Goal: Information Seeking & Learning: Learn about a topic

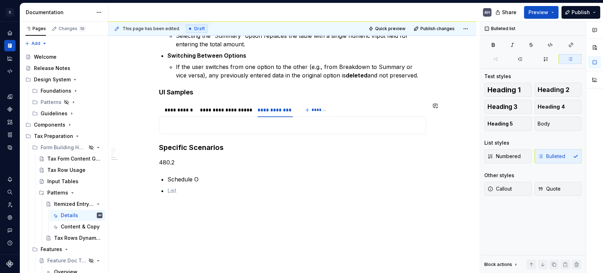
click at [253, 119] on div "**********" at bounding box center [292, 125] width 267 height 18
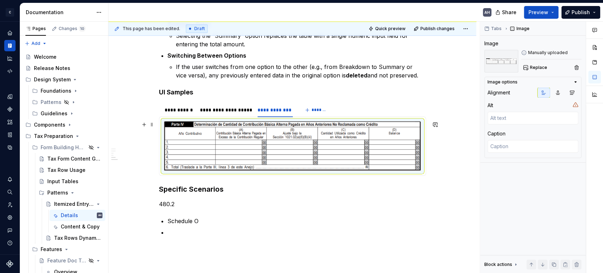
click at [330, 156] on img at bounding box center [292, 145] width 257 height 49
click at [505, 143] on textarea at bounding box center [533, 146] width 91 height 13
type textarea "*"
type textarea "A"
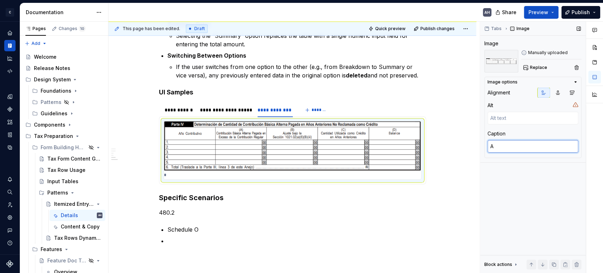
type textarea "*"
type textarea "An"
type textarea "*"
type textarea "Anej"
type textarea "*"
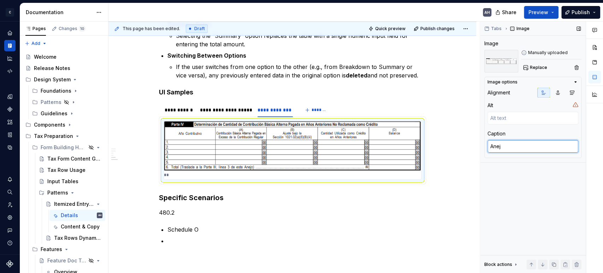
type textarea "Anejo"
type textarea "*"
type textarea "Anejo"
type textarea "*"
type textarea "Anejo O"
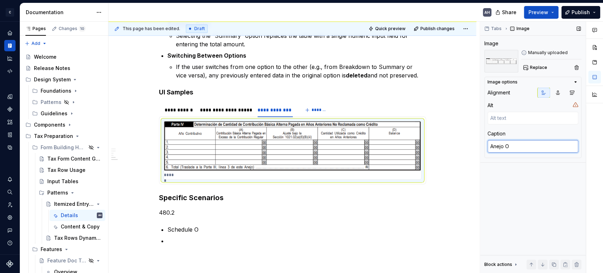
type textarea "*"
type textarea "Anejo O"
type textarea "*"
type textarea "Anejo O -"
type textarea "*"
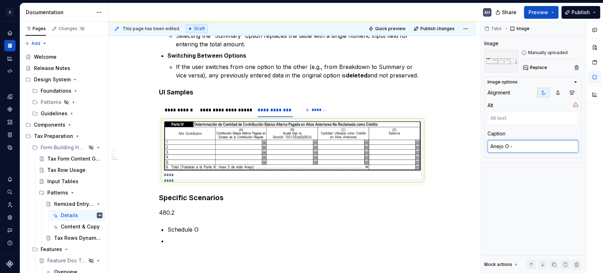
type textarea "Anejo O -"
type textarea "*"
click at [521, 145] on textarea "Anejo O -" at bounding box center [533, 146] width 91 height 13
type textarea "Anejo O - P"
type textarea "*"
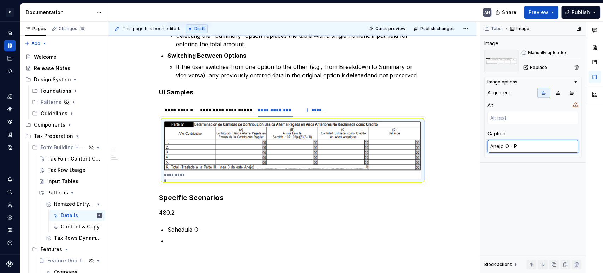
type textarea "Anejo O - Pl"
type textarea "*"
type textarea "Anejo O - P"
type textarea "*"
type textarea "Anejo O - Pl"
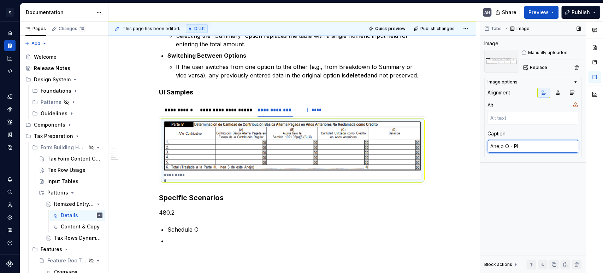
type textarea "*"
type textarea "Anejo O - Plan"
type textarea "*"
type textarea "Anejo O - Plani"
type textarea "*"
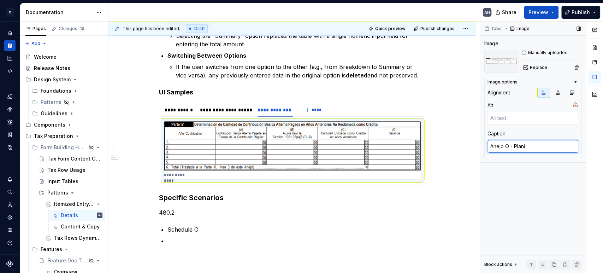
type textarea "Anejo O - Planil"
type textarea "*"
type textarea "Anejo O - Planill"
type textarea "*"
type textarea "Anejo O - Planilla"
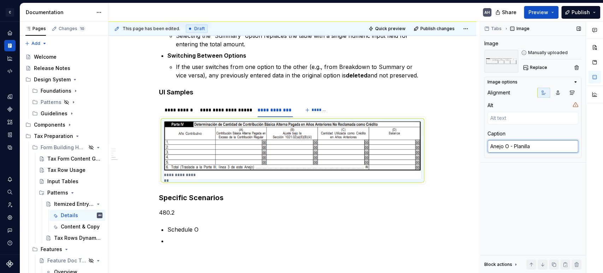
type textarea "*"
type textarea "Anejo O - Planilla"
type textarea "*"
type textarea "Anejo O - Planilla 4"
type textarea "*"
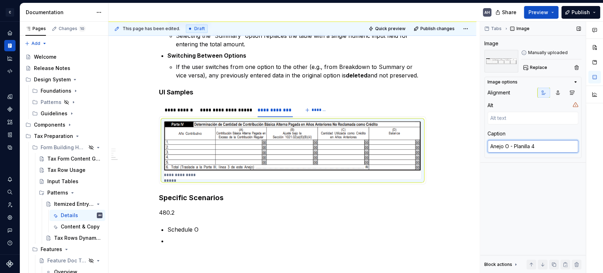
type textarea "Anejo O - Planilla 49"
type textarea "*"
type textarea "Anejo O - Planilla 4"
type textarea "*"
type textarea "Anejo O - Planilla 48"
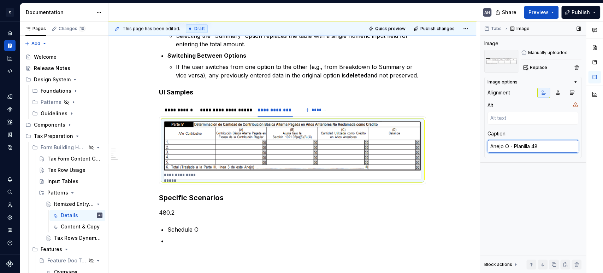
type textarea "*"
type textarea "Anejo O - Planilla 480"
type textarea "*"
type textarea "Anejo O - Planilla 480."
type textarea "*"
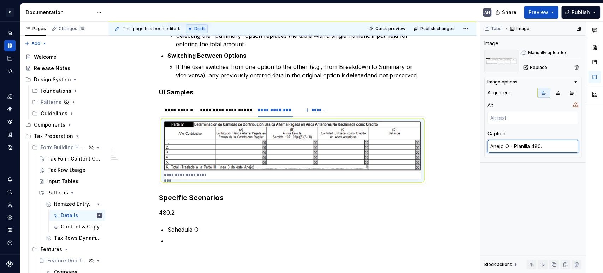
type textarea "Anejo O - Planilla 480.2"
type textarea "*"
type textarea "Anejo O - Planilla 480.2"
type textarea "*"
type textarea "Anejo O - Planilla 480.2 '"
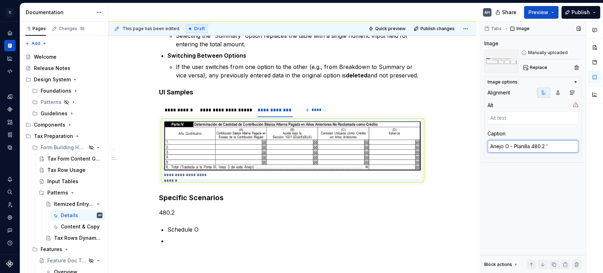
type textarea "*"
type textarea "Anejo O - Planilla 480.2 ''"
drag, startPoint x: 550, startPoint y: 147, endPoint x: 546, endPoint y: 146, distance: 4.0
click at [550, 147] on textarea "Anejo O - Planilla 480.2 ''" at bounding box center [533, 146] width 91 height 13
click at [546, 146] on textarea "Anejo O - Planilla 480.2 ''" at bounding box center [533, 146] width 91 height 13
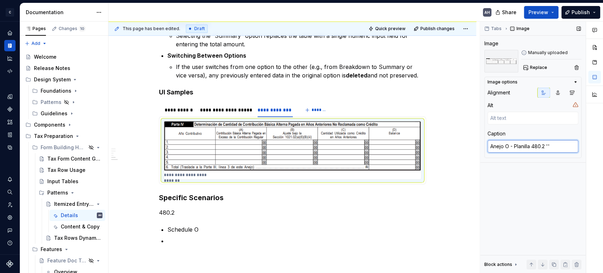
click at [549, 146] on textarea "Anejo O - Planilla 480.2 ''" at bounding box center [533, 146] width 91 height 13
paste textarea "PLANILLA DE CONTRIBUCIÓN SOBRE INGRESOS DE INDIVIDUOS"
type textarea "*"
type textarea "Anejo O - Planilla 480.2 'PLANILLA DE CONTRIBUCIÓN SOBRE INGRESOS DE INDIVIDUOS'"
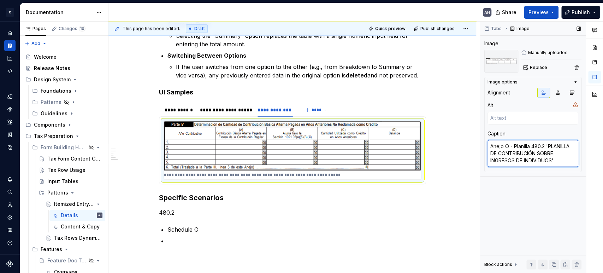
scroll to position [4, 0]
click at [492, 149] on textarea "Anejo O - Planilla 480.2 'PLANILLA DE CONTRIBUCIÓN SOBRE INGRESOS DE INDIVIDUOS'" at bounding box center [533, 153] width 91 height 27
type textarea "*"
type textarea "Anejo O - Planilla 480.2 'PlPLANILLA DE CONTRIBUCIÓN SOBRE INGRESOS DE INDIVIDU…"
type textarea "*"
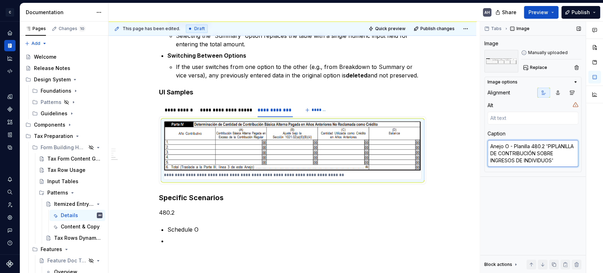
type textarea "Anejo O - Planilla 480.2 'PlaPLANILLA DE CONTRIBUCIÓN SOBRE INGRESOS DE INDIVID…"
type textarea "*"
type textarea "Anejo O - Planilla 480.2 'PlaniPLANILLA DE CONTRIBUCIÓN SOBRE INGRESOS DE INDIV…"
type textarea "*"
type textarea "Anejo O - Planilla 480.2 'PlanilPLANILLA DE CONTRIBUCIÓN SOBRE INGRESOS DE INDI…"
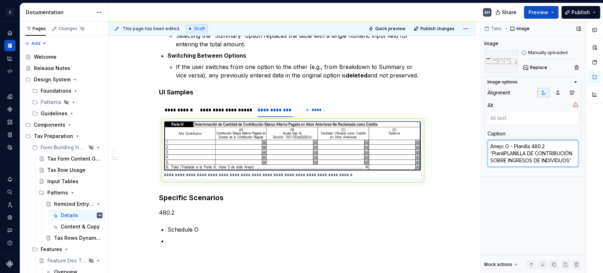
type textarea "*"
type textarea "Anejo O - Planilla 480.2 'PlanillPLANILLA DE CONTRIBUCIÓN SOBRE INGRESOS DE IND…"
type textarea "*"
type textarea "Anejo O - Planilla 480.2 'PlanillaPLANILLA DE CONTRIBUCIÓN SOBRE INGRESOS DE IN…"
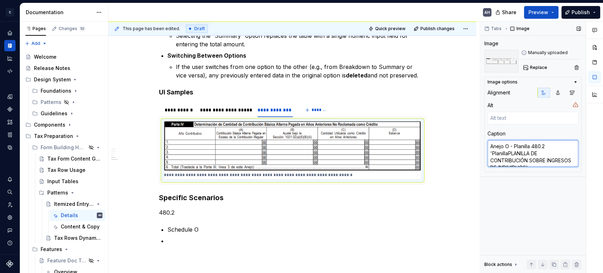
type textarea "*"
type textarea "Anejo O - Planilla 480.2 'Planilla PLANILLA DE CONTRIBUCIÓN SOBRE INGRESOS DE I…"
type textarea "*"
type textarea "Anejo O - Planilla 480.2 'Planilla dPLANILLA DE CONTRIBUCIÓN SOBRE INGRESOS DE …"
type textarea "*"
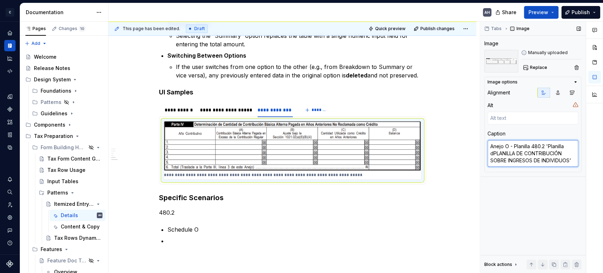
type textarea "Anejo O - Planilla 480.2 'Planilla dePLANILLA DE CONTRIBUCIÓN SOBRE INGRESOS DE…"
type textarea "*"
type textarea "Anejo O - Planilla 480.2 'Planilla de PLANILLA DE CONTRIBUCIÓN SOBRE INGRESOS D…"
type textarea "*"
type textarea "Anejo O - Planilla 480.2 'Planilla de lPLANILLA DE CONTRIBUCIÓN SOBRE INGRESOS …"
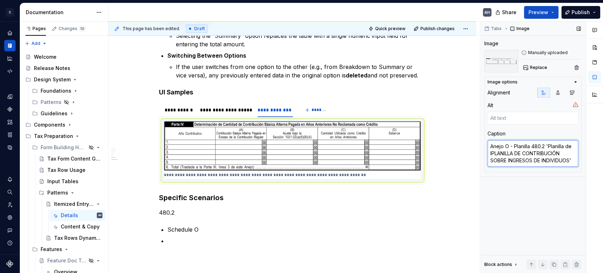
type textarea "*"
type textarea "Anejo O - Planilla 480.2 'Planilla de laPLANILLA DE CONTRIBUCIÓN SOBRE INGRESOS…"
type textarea "*"
type textarea "Anejo O - Planilla 480.2 'Planilla de la PLANILLA DE CONTRIBUCIÓN SOBRE INGRESO…"
type textarea "*"
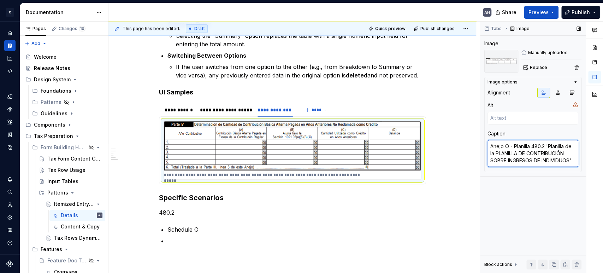
type textarea "Anejo O - Planilla 480.2 'Planilla de laPLANILLA DE CONTRIBUCIÓN SOBRE INGRESOS…"
type textarea "*"
type textarea "Anejo O - Planilla 480.2 'Planilla de lPLANILLA DE CONTRIBUCIÓN SOBRE INGRESOS …"
type textarea "*"
type textarea "Anejo O - Planilla 480.2 'Planilla de PLANILLA DE CONTRIBUCIÓN SOBRE INGRESOS D…"
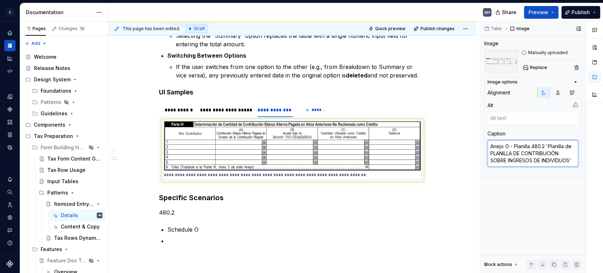
type textarea "*"
type textarea "Anejo O - Planilla 480.2 'Planilla de cPLANILLA DE CONTRIBUCIÓN SOBRE INGRESOS …"
type textarea "*"
type textarea "Anejo O - Planilla 480.2 'Planilla de coPLANILLA DE CONTRIBUCIÓN SOBRE INGRESOS…"
type textarea "*"
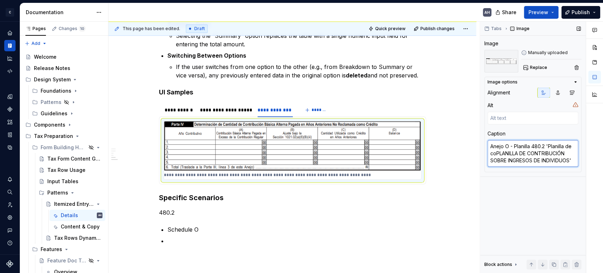
type textarea "Anejo O - Planilla 480.2 'Planilla de conPLANILLA DE CONTRIBUCIÓN SOBRE INGRESO…"
type textarea "*"
type textarea "Anejo O - Planilla 480.2 'Planilla de contPLANILLA DE CONTRIBUCIÓN SOBRE INGRES…"
type textarea "*"
type textarea "Anejo O - Planilla 480.2 'Planilla de contriPLANILLA DE CONTRIBUCIÓN SOBRE INGR…"
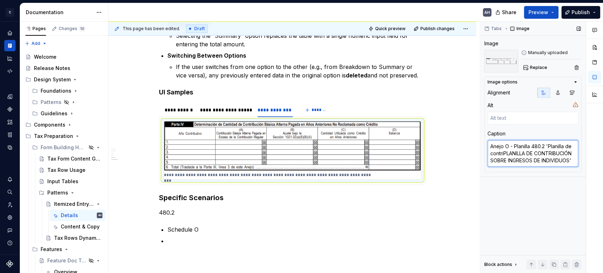
type textarea "*"
type textarea "Anejo O - Planilla 480.2 'Planilla de contribPLANILLA DE CONTRIBUCIÓN SOBRE ING…"
type textarea "*"
type textarea "Anejo O - Planilla 480.2 'Planilla de contribuPLANILLA DE CONTRIBUCIÓN SOBRE IN…"
type textarea "*"
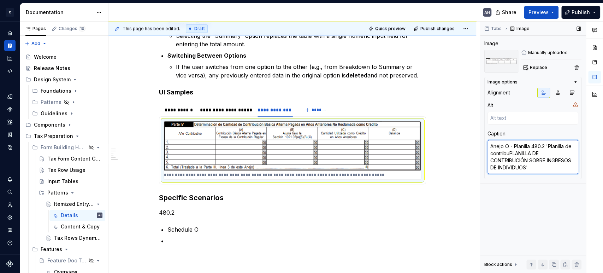
type textarea "Anejo O - Planilla 480.2 'Planilla de contribucPLANILLA DE CONTRIBUCIÓN SOBRE I…"
type textarea "*"
type textarea "Anejo O - Planilla 480.2 'Planilla de contribuciPLANILLA DE CONTRIBUCIÓN SOBRE …"
type textarea "*"
type textarea "Anejo O - Planilla 480.2 'Planilla de contribucióPLANILLA DE CONTRIBUCIÓN SOBRE…"
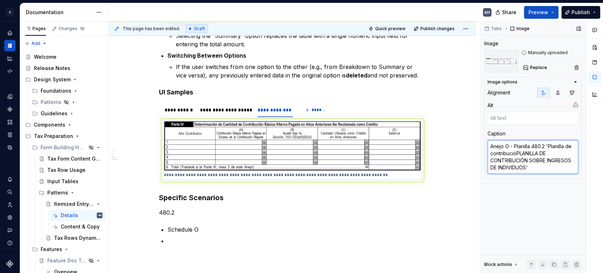
type textarea "*"
type textarea "Anejo O - Planilla 480.2 'Planilla de contribución PLANILLA DE CONTRIBUCIÓN SOB…"
type textarea "*"
type textarea "Anejo O - Planilla 480.2 'Planilla de contribución sPLANILLA DE CONTRIBUCIÓN SO…"
type textarea "*"
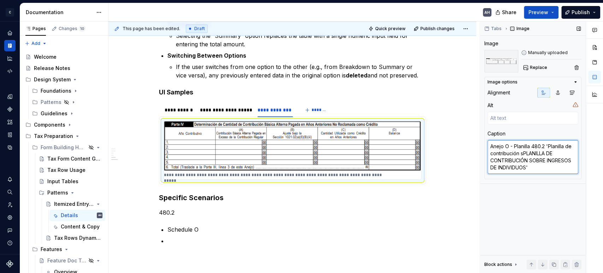
type textarea "Anejo O - Planilla 480.2 'Planilla de contribución soPLANILLA DE CONTRIBUCIÓN S…"
type textarea "*"
type textarea "Anejo O - Planilla 480.2 'Planilla de contribución sobPLANILLA DE CONTRIBUCIÓN …"
type textarea "*"
type textarea "Anejo O - Planilla 480.2 'Planilla de contribución sobrPLANILLA DE CONTRIBUCIÓN…"
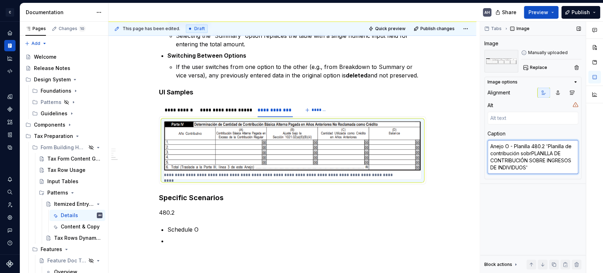
type textarea "*"
type textarea "Anejo O - Planilla 480.2 'Planilla de contribución sobrePLANILLA DE CONTRIBUCIÓ…"
type textarea "*"
type textarea "Anejo O - Planilla 480.2 'Planilla de contribución sobre PLANILLA DE CONTRIBUCI…"
type textarea "*"
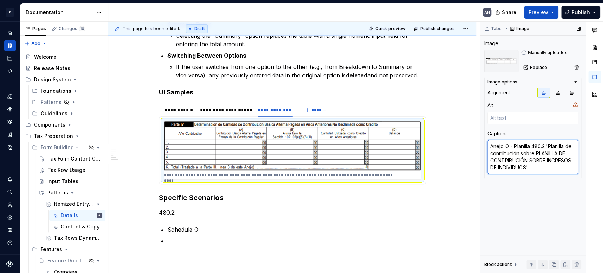
type textarea "Anejo O - Planilla 480.2 'Planilla de contribución sobre iPLANILLA DE CONTRIBUC…"
type textarea "*"
type textarea "Anejo O - Planilla 480.2 'Planilla de contribución sobre ingPLANILLA DE CONTRIB…"
type textarea "*"
type textarea "Anejo O - Planilla 480.2 'Planilla de contribución sobre ingrPLANILLA DE CONTRI…"
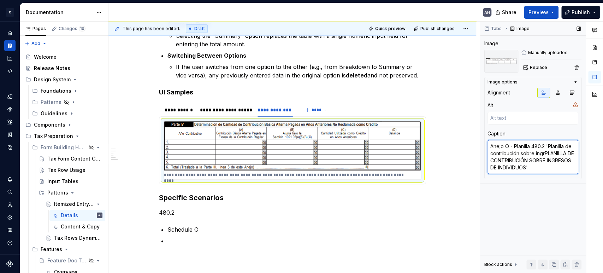
type textarea "*"
type textarea "Anejo O - Planilla 480.2 'Planilla de contribución sobre ingrePLANILLA DE CONTR…"
type textarea "*"
type textarea "Anejo O - Planilla 480.2 'Planilla de contribución sobre ingresPLANILLA DE CONT…"
type textarea "*"
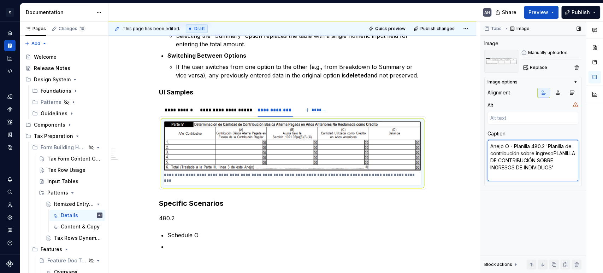
type textarea "Anejo O - Planilla 480.2 'Planilla de contribución sobre ingresosPLANILLA DE CO…"
type textarea "*"
type textarea "Anejo O - Planilla 480.2 'Planilla de contribución sobre ingresos PLANILLA DE C…"
type textarea "*"
type textarea "Anejo O - Planilla 480.2 'Planilla de contribución sobre ingresos dPLANILLA DE …"
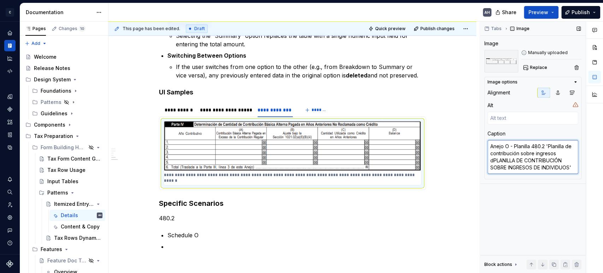
type textarea "*"
type textarea "Anejo O - Planilla 480.2 'Planilla de contribución sobre ingresos dePLANILLA DE…"
type textarea "*"
type textarea "Anejo O - Planilla 480.2 'Planilla de contribución sobre ingresos de PLANILLA D…"
type textarea "*"
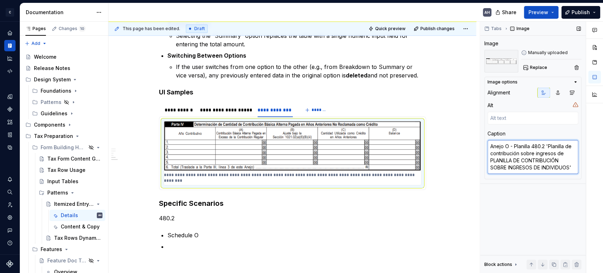
type textarea "Anejo O - Planilla 480.2 'Planilla de contribución sobre ingresos de iPLANILLA …"
type textarea "*"
type textarea "Anejo O - Planilla 480.2 'Planilla de contribución sobre ingresos de inPLANILLA…"
type textarea "*"
type textarea "Anejo O - Planilla 480.2 'Planilla de contribución sobre ingresos de indiPLANIL…"
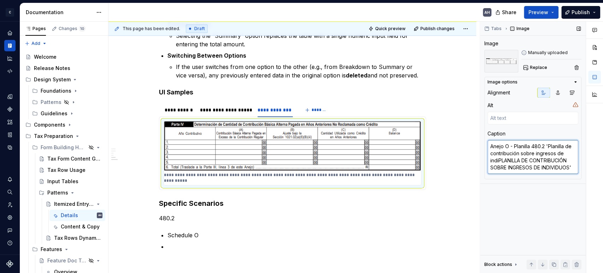
type textarea "*"
type textarea "Anejo O - Planilla 480.2 'Planilla de contribución sobre ingresos de indivPLANI…"
type textarea "*"
type textarea "Anejo O - Planilla 480.2 'Planilla de contribución sobre ingresos de individPLA…"
type textarea "*"
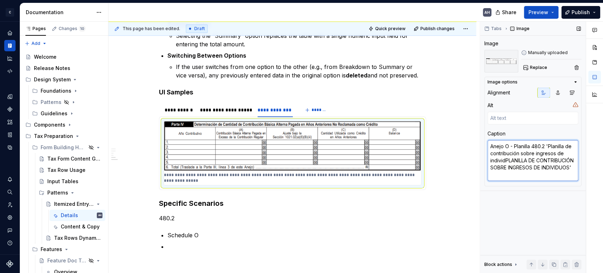
type textarea "Anejo O - Planilla 480.2 'Planilla de contribución sobre ingresos de individuPL…"
type textarea "*"
type textarea "Anejo O - Planilla 480.2 'Planilla de contribución sobre ingresos de individuoP…"
type textarea "*"
type textarea "Anejo O - Planilla 480.2 'Planilla de contribución sobre ingresos de individuos…"
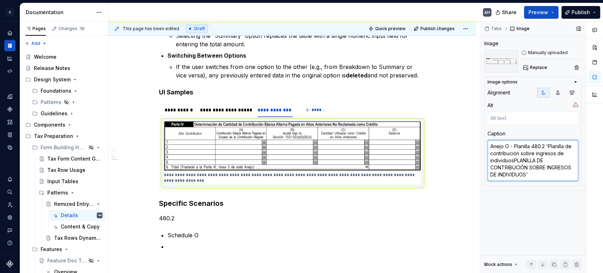
type textarea "*"
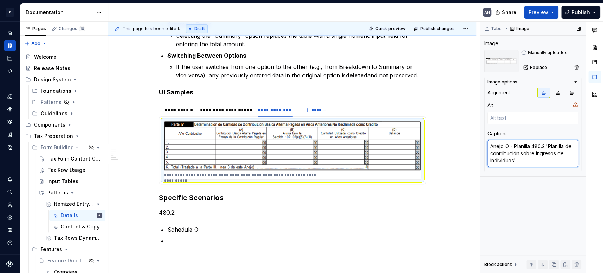
type textarea "Anejo O - Planilla 480.2 'Planilla de contribución sobre ingresos de individuos'"
click at [523, 168] on div "Alignment Alt Caption Anejo O - Planilla 480.2 'Planilla de contribución sobre …" at bounding box center [533, 129] width 91 height 82
click at [542, 199] on div "Tabs Image Image Manually uploaded Replace Image options Alignment Alt Caption …" at bounding box center [533, 148] width 106 height 252
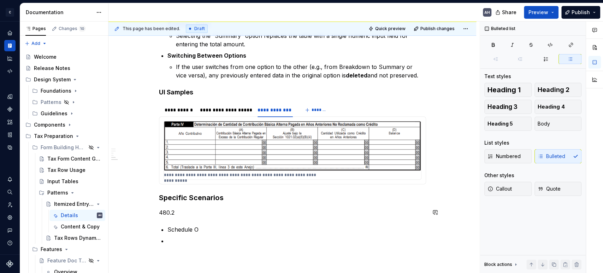
click at [295, 217] on div "**********" at bounding box center [292, 23] width 267 height 441
click at [216, 106] on div "**********" at bounding box center [225, 110] width 56 height 10
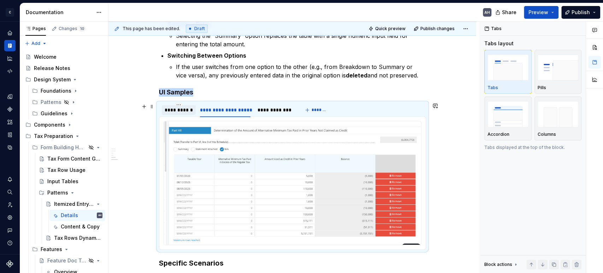
click at [173, 111] on div "**********" at bounding box center [179, 109] width 29 height 7
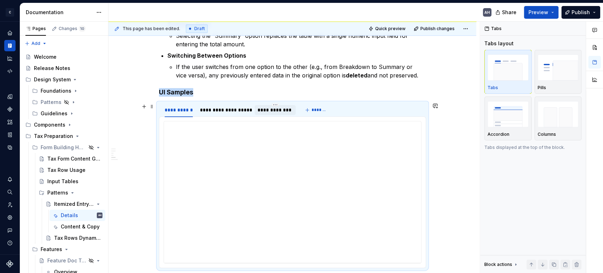
click at [268, 108] on div "**********" at bounding box center [275, 109] width 35 height 7
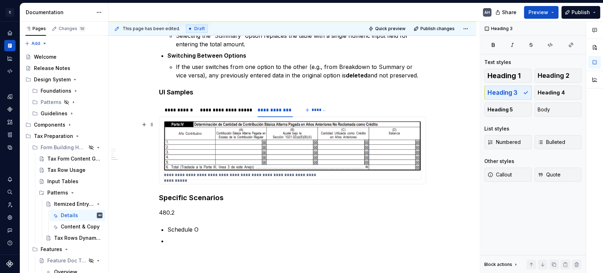
click at [263, 142] on img at bounding box center [292, 145] width 257 height 49
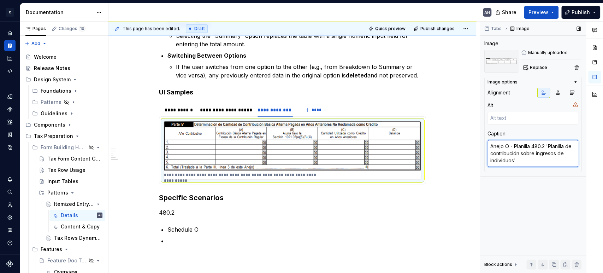
click at [525, 154] on textarea "Anejo O - Planilla 480.2 'Planilla de contribución sobre ingresos de individuos'" at bounding box center [533, 153] width 91 height 27
click at [538, 146] on textarea "Anejo O - Planilla 480.2 'Planilla de contribución sobre ingresos de individuos'" at bounding box center [533, 153] width 91 height 27
click at [540, 145] on textarea "Anejo O - Planilla 480.2 'Planilla de contribución sobre ingresos de individuos'" at bounding box center [533, 153] width 91 height 27
drag, startPoint x: 544, startPoint y: 146, endPoint x: 538, endPoint y: 146, distance: 6.0
click at [538, 146] on textarea "Anejo O - Planilla 480.2 'Planilla de contribución sobre ingresos de individuos'" at bounding box center [533, 153] width 91 height 27
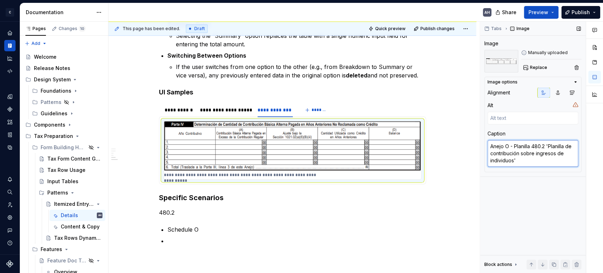
type textarea "*"
click at [540, 160] on textarea "Anejo O - Planilla 482 'Planilla de contribución sobre ingresos de individuos'" at bounding box center [533, 153] width 91 height 27
type textarea "Anejo O - Planilla 482 'Planilla de contribución sobre ingresos de individuos'"
type textarea "*"
click at [514, 154] on textarea "Anejo O - Planilla 482 'Planilla de contribución sobre ingresos de individuos'" at bounding box center [533, 153] width 91 height 27
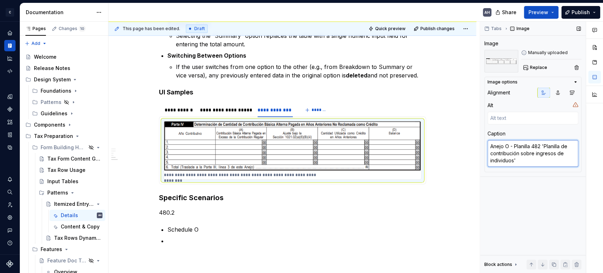
click at [513, 146] on textarea "Anejo O - Planilla 482 'Planilla de contribución sobre ingresos de individuos'" at bounding box center [533, 153] width 91 height 27
click at [521, 145] on textarea "Anejo O - Planilla 482 'Planilla de contribución sobre ingresos de individuos'" at bounding box center [533, 153] width 91 height 27
click at [514, 145] on textarea "Anejo O - Planilla 482 'Planilla de contribución sobre ingresos de individuos'" at bounding box center [533, 153] width 91 height 27
type textarea "Anejo O - FPlanilla 482 'Planilla de contribución sobre ingresos de individuos'"
type textarea "*"
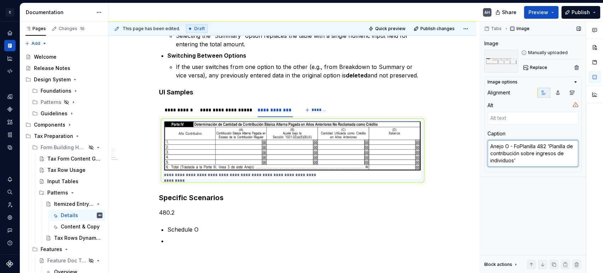
type textarea "Anejo O - ForPlanilla 482 'Planilla de contribución sobre ingresos de individuo…"
type textarea "*"
type textarea "Anejo O - FormPlanilla 482 'Planilla de contribución sobre ingresos de individu…"
type textarea "*"
type textarea "Anejo O - FormuPlanilla 482 'Planilla de contribución sobre ingresos de individ…"
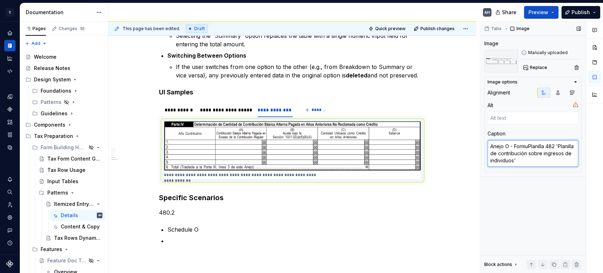
type textarea "*"
type textarea "Anejo O - FormulPlanilla 482 'Planilla de contribución sobre ingresos de indivi…"
type textarea "*"
type textarea "Anejo O - FormulaPlanilla 482 'Planilla de contribución sobre ingresos de indiv…"
type textarea "*"
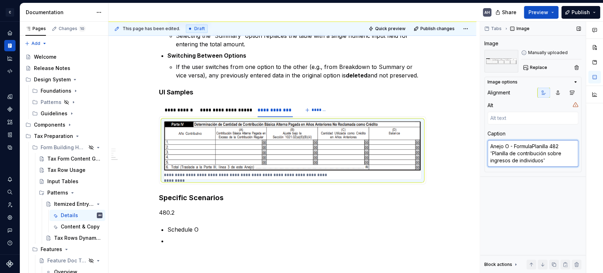
type textarea "Anejo O - FormularPlanilla 482 'Planilla de contribución sobre ingresos de indi…"
type textarea "*"
type textarea "Anejo O - FormulariPlanilla 482 'Planilla de contribución sobre ingresos de ind…"
type textarea "*"
type textarea "Anejo O - FormularioPlanilla 482 'Planilla de contribución sobre ingresos de in…"
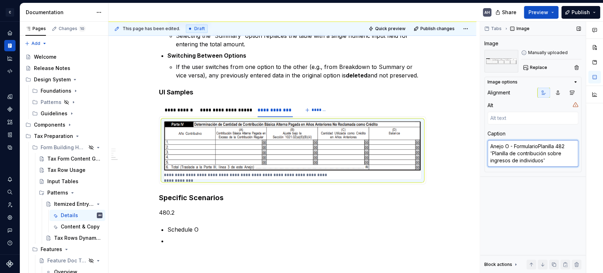
type textarea "*"
type textarea "Anejo O - Formulario Planilla 482 'Planilla de contribución sobre ingresos de i…"
type textarea "*"
type textarea "Anejo O - Formulario 4Planilla 482 'Planilla de contribución sobre ingresos de …"
type textarea "*"
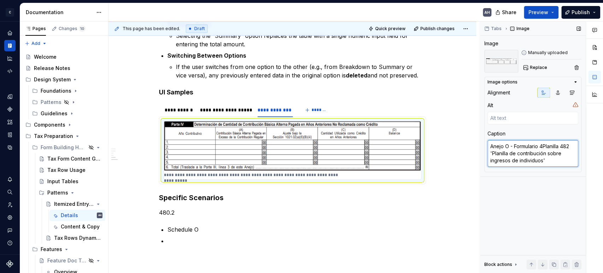
type textarea "Anejo O - Formulario 48Planilla 482 'Planilla de contribución sobre ingresos de…"
type textarea "*"
type textarea "Anejo O - Formulario 482Planilla 482 'Planilla de contribución sobre ingresos d…"
type textarea "*"
type textarea "Anejo O - Formulario 482 Planilla 482 'Planilla de contribución sobre ingresos …"
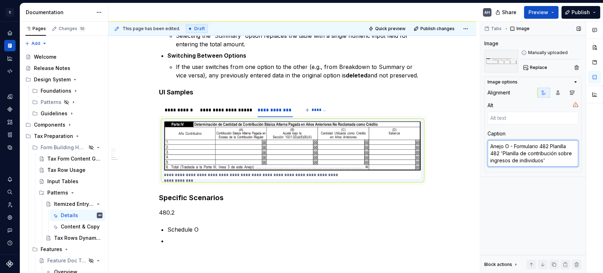
type textarea "*"
type textarea "Anejo O - Formulario 482 -Planilla 482 'Planilla de contribución sobre ingresos…"
type textarea "*"
type textarea "Anejo O - Formulario 482 - Planilla 482 'Planilla de contribución sobre ingreso…"
drag, startPoint x: 514, startPoint y: 146, endPoint x: 488, endPoint y: 146, distance: 26.5
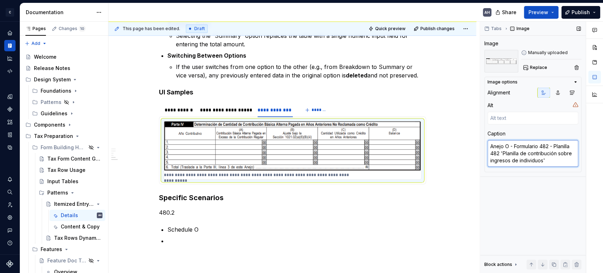
click at [488, 146] on textarea "Anejo O - Formulario 482 - Planilla 482 'Planilla de contribución sobre ingreso…" at bounding box center [533, 153] width 91 height 27
type textarea "*"
type textarea "Formulario 482 - Planilla 482 'Planilla de contribución sobre ingresos de indiv…"
click at [557, 160] on textarea "Formulario 482 - Planilla 482 'Planilla de contribución sobre ingresos de indiv…" at bounding box center [533, 153] width 91 height 27
drag, startPoint x: 549, startPoint y: 144, endPoint x: 561, endPoint y: 145, distance: 11.7
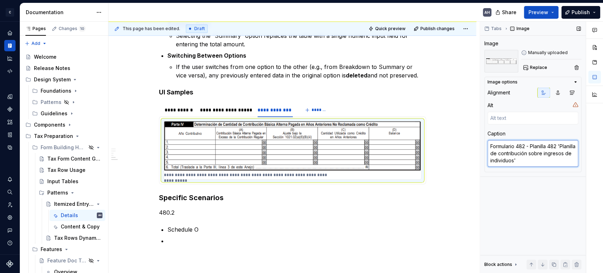
click at [561, 145] on textarea "Formulario 482 - Planilla 482 'Planilla de contribución sobre ingresos de indiv…" at bounding box center [533, 153] width 91 height 27
click at [544, 146] on textarea "Formulario 482 - Planilla 482 'Planilla de contribución sobre ingresos de indiv…" at bounding box center [533, 153] width 91 height 27
drag, startPoint x: 531, startPoint y: 146, endPoint x: 560, endPoint y: 146, distance: 28.3
click at [560, 146] on textarea "Formulario 482 - Planilla 482 'Planilla de contribución sobre ingresos de indiv…" at bounding box center [533, 153] width 91 height 27
click at [535, 164] on textarea "Formulario 482 - 'Planilla de contribución sobre ingresos de individuos'" at bounding box center [533, 153] width 91 height 27
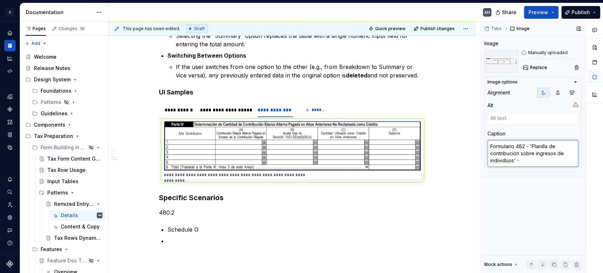
paste textarea "Anejo O -"
click at [531, 198] on div "Tabs Image Image Manually uploaded Replace Image options Alignment Alt Caption …" at bounding box center [533, 148] width 106 height 252
click at [408, 207] on div "**********" at bounding box center [292, 23] width 267 height 441
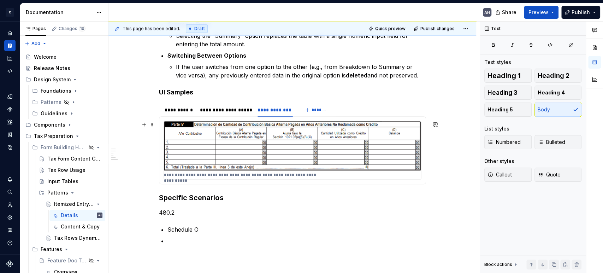
click at [212, 162] on img at bounding box center [292, 145] width 257 height 49
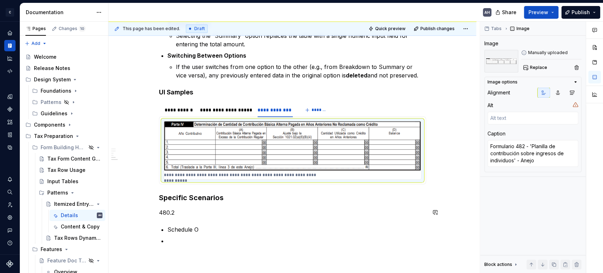
click at [314, 225] on p "Schedule O" at bounding box center [297, 229] width 259 height 8
